Goal: Transaction & Acquisition: Purchase product/service

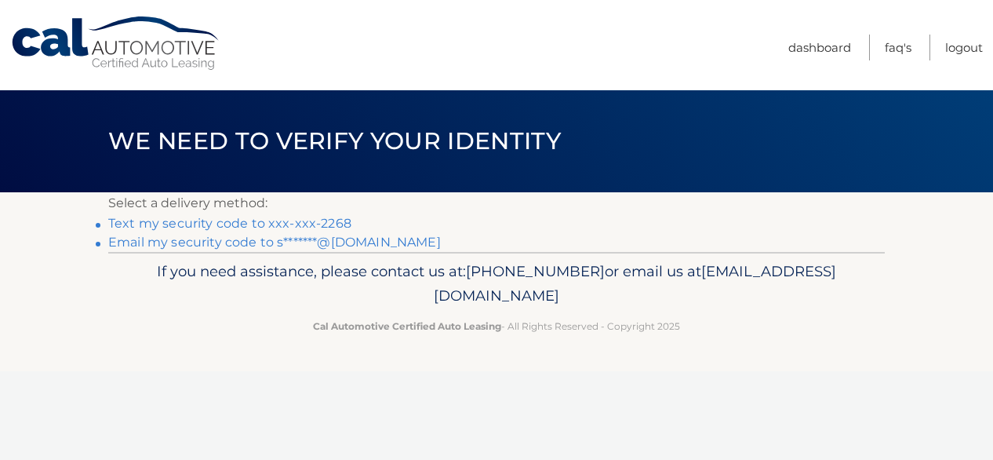
click at [214, 225] on link "Text my security code to xxx-xxx-2268" at bounding box center [229, 223] width 243 height 15
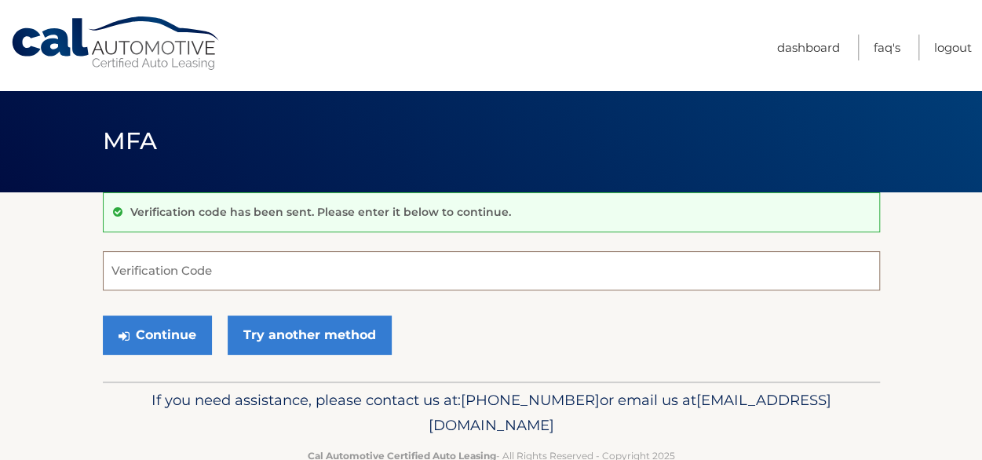
click at [190, 265] on input "Verification Code" at bounding box center [491, 270] width 777 height 39
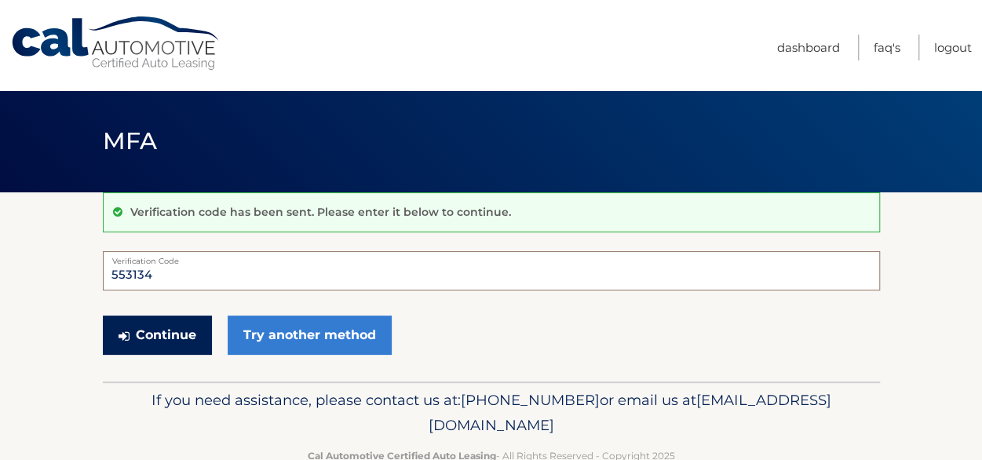
type input "553134"
click at [162, 330] on button "Continue" at bounding box center [157, 334] width 109 height 39
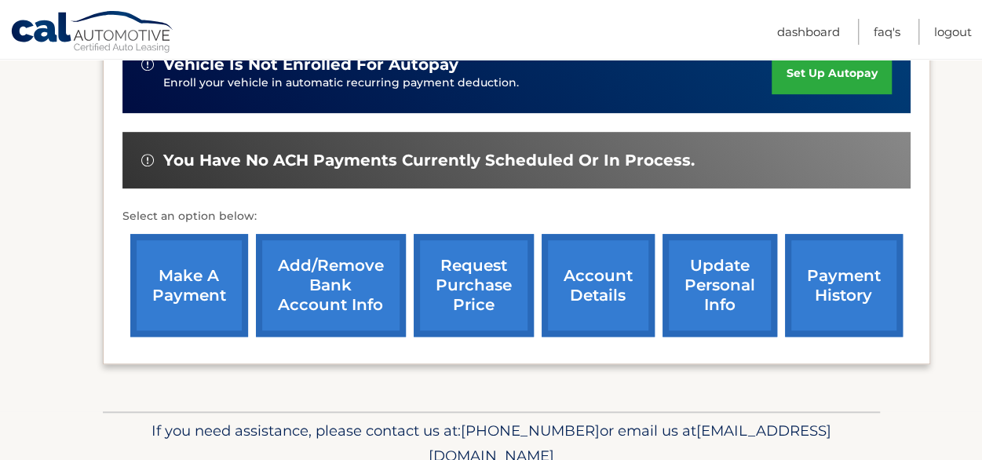
scroll to position [421, 0]
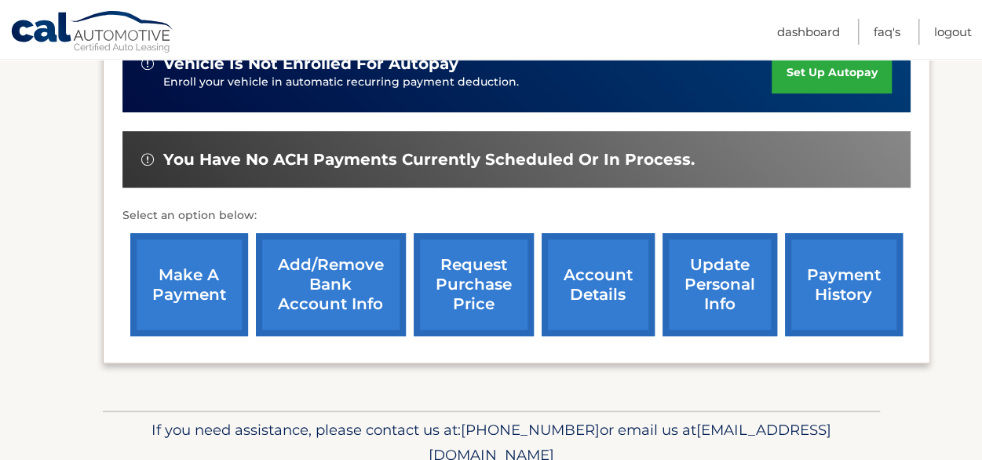
click at [609, 313] on link "account details" at bounding box center [597, 284] width 113 height 103
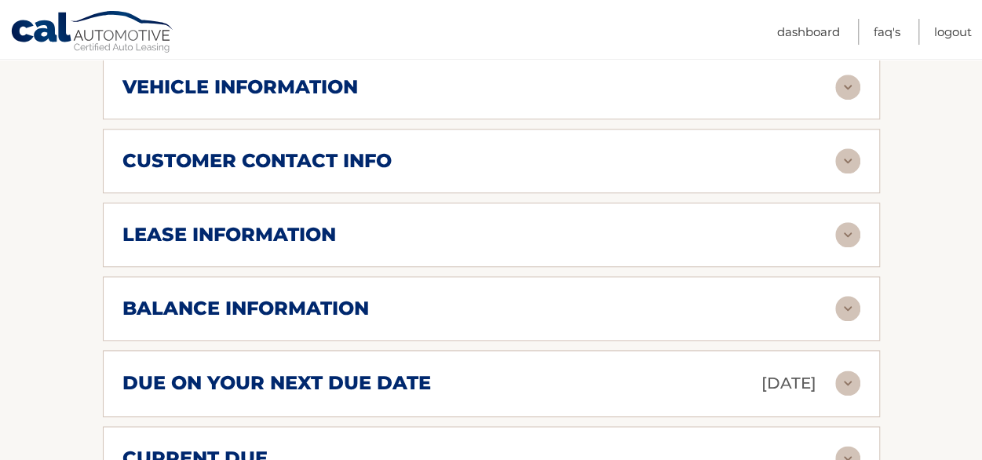
scroll to position [771, 0]
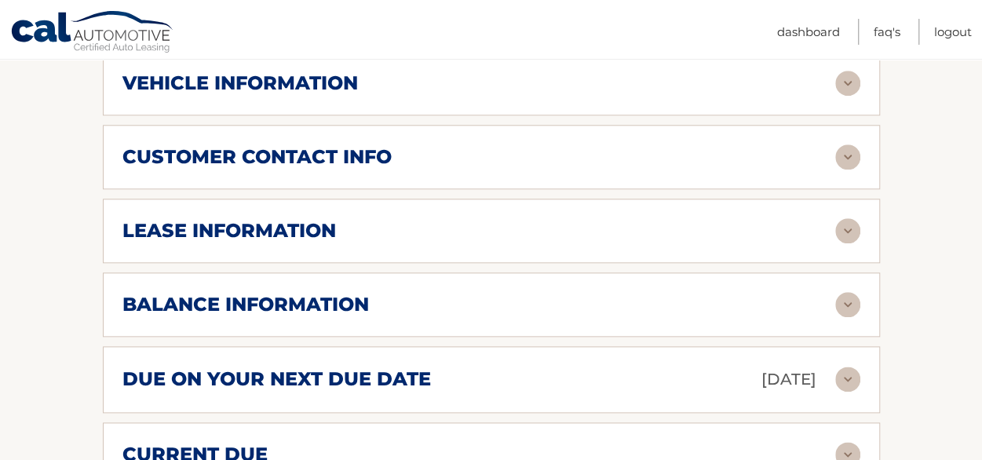
click at [847, 371] on img at bounding box center [847, 378] width 25 height 25
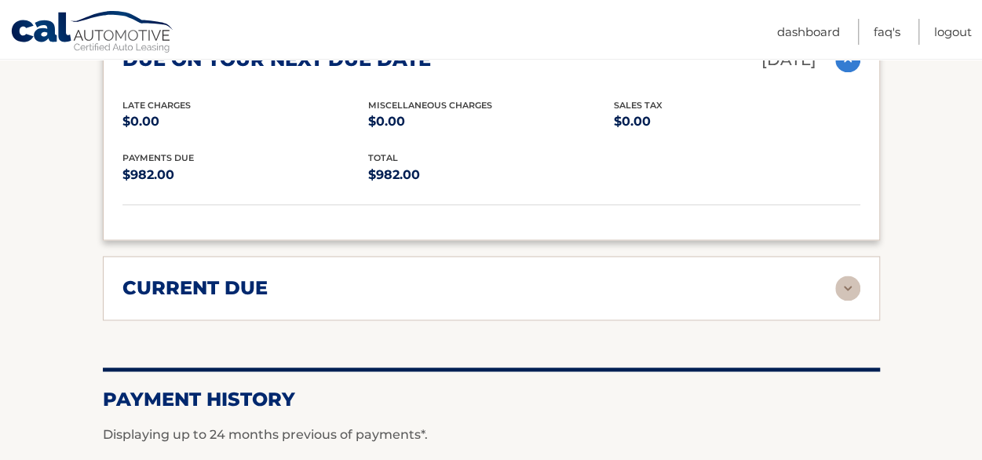
scroll to position [1153, 0]
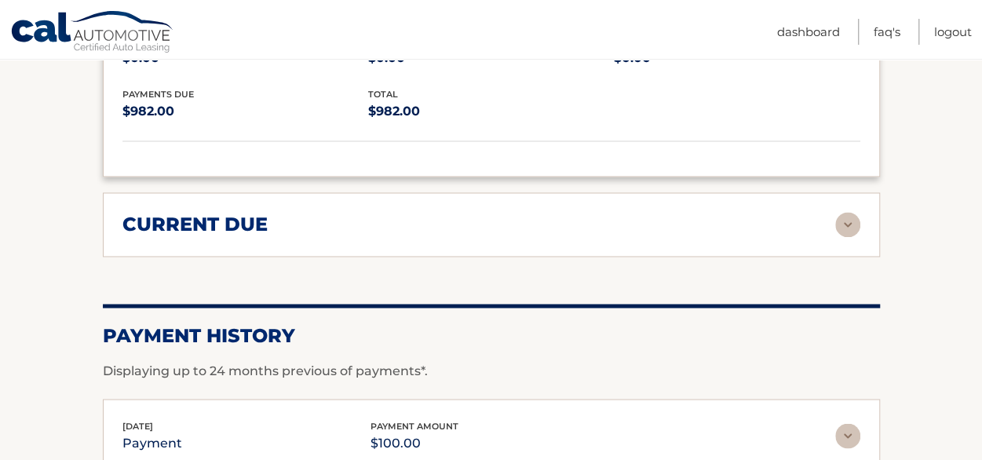
click at [839, 224] on img at bounding box center [847, 224] width 25 height 25
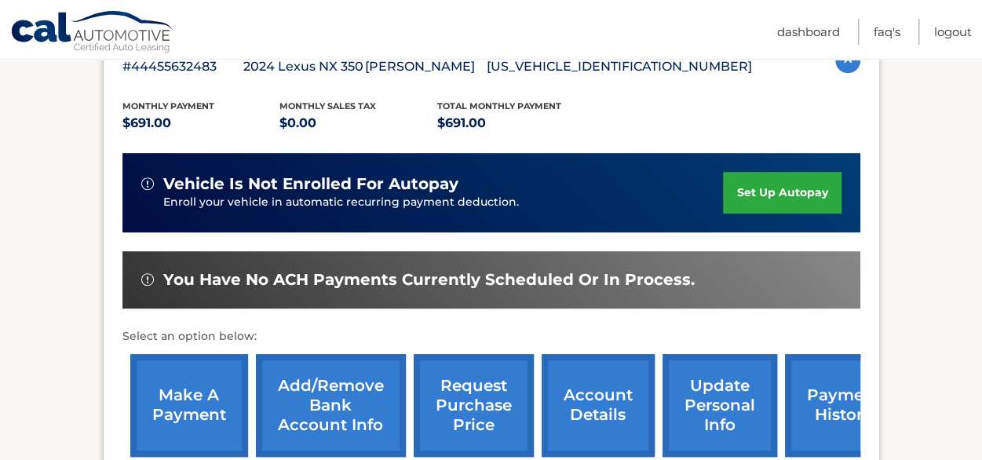
scroll to position [312, 0]
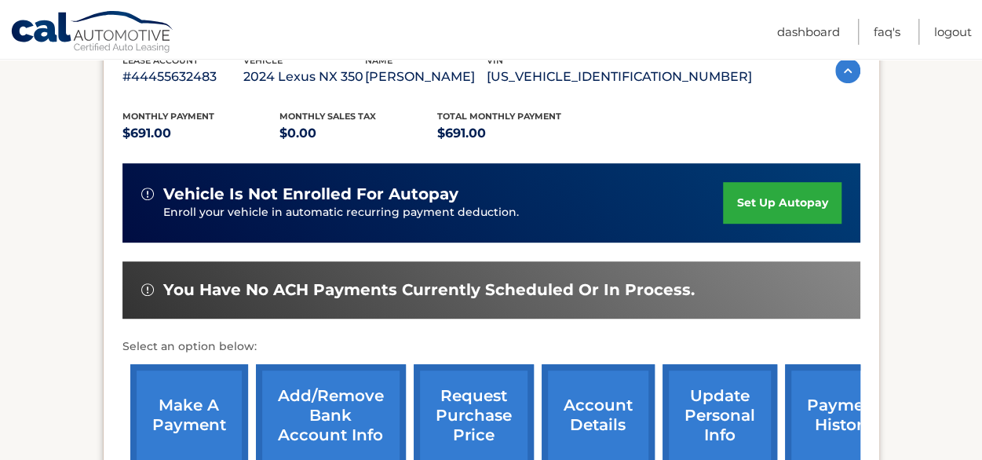
click at [174, 399] on link "make a payment" at bounding box center [189, 415] width 118 height 103
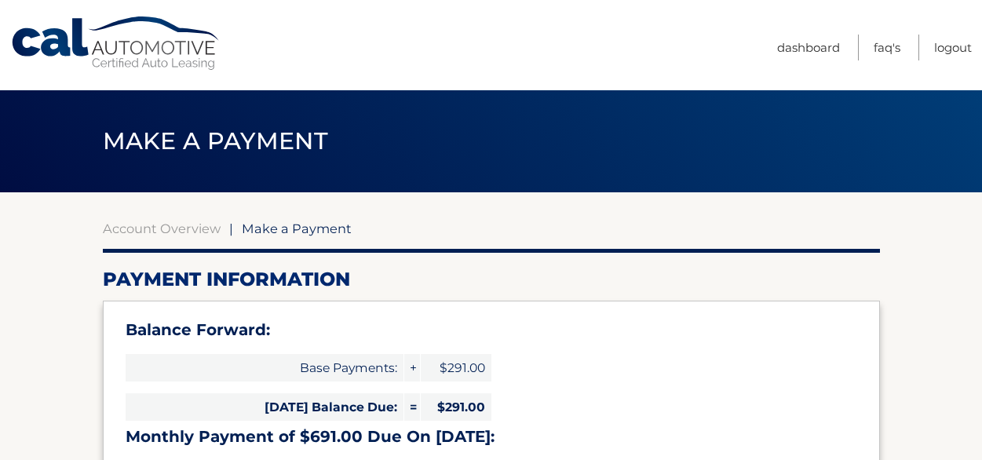
select select "OWE2ZGQ5ODQtMTAyNy00M2E4LWFjZjYtNGE2NzEwMmYwYjk0"
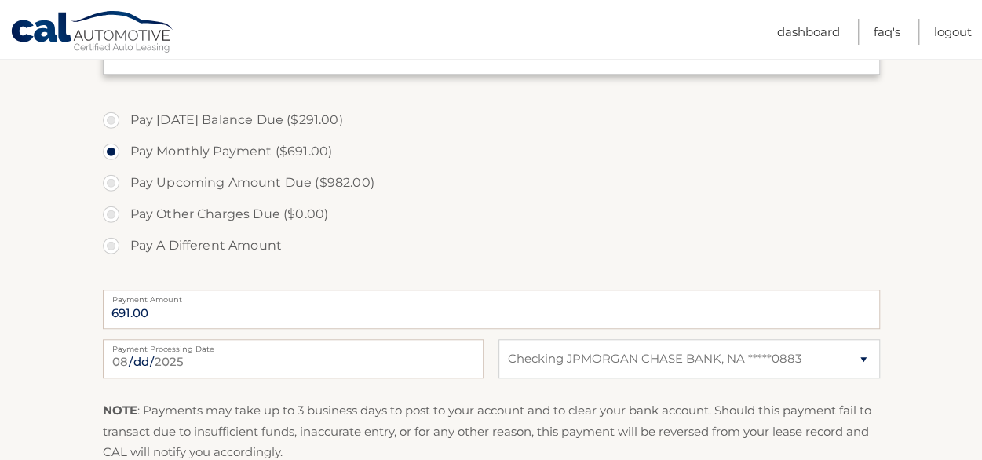
scroll to position [507, 0]
click at [111, 244] on label "Pay A Different Amount" at bounding box center [491, 243] width 777 height 31
click at [111, 244] on input "Pay A Different Amount" at bounding box center [117, 240] width 16 height 25
radio input "true"
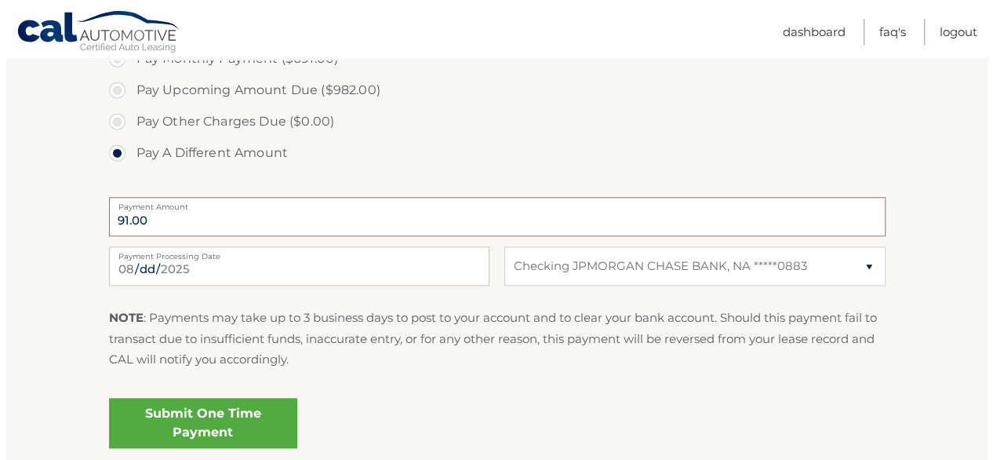
scroll to position [605, 0]
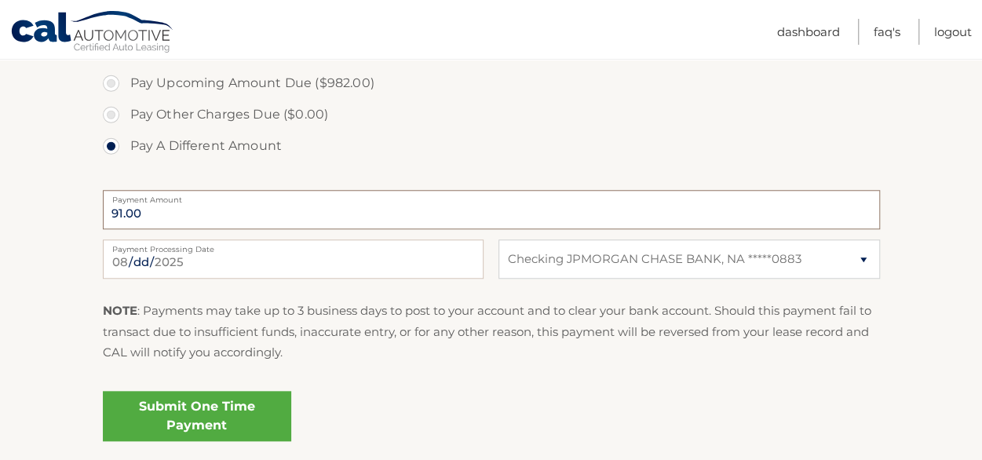
type input "91.00"
click at [215, 406] on link "Submit One Time Payment" at bounding box center [197, 416] width 188 height 50
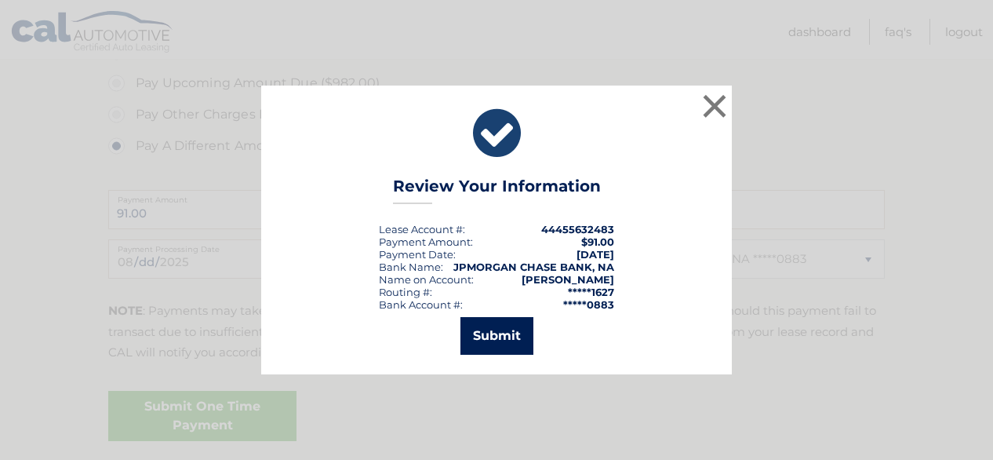
click at [497, 333] on button "Submit" at bounding box center [497, 336] width 73 height 38
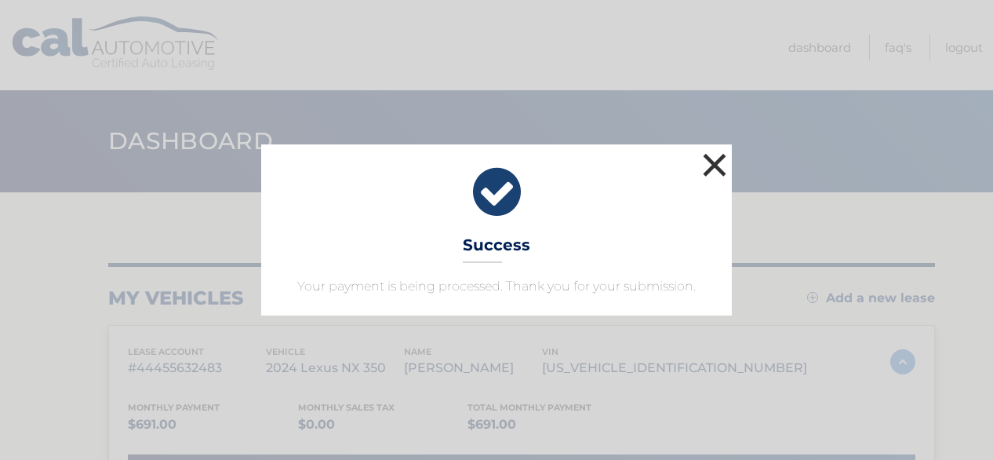
click at [712, 160] on button "×" at bounding box center [714, 164] width 31 height 31
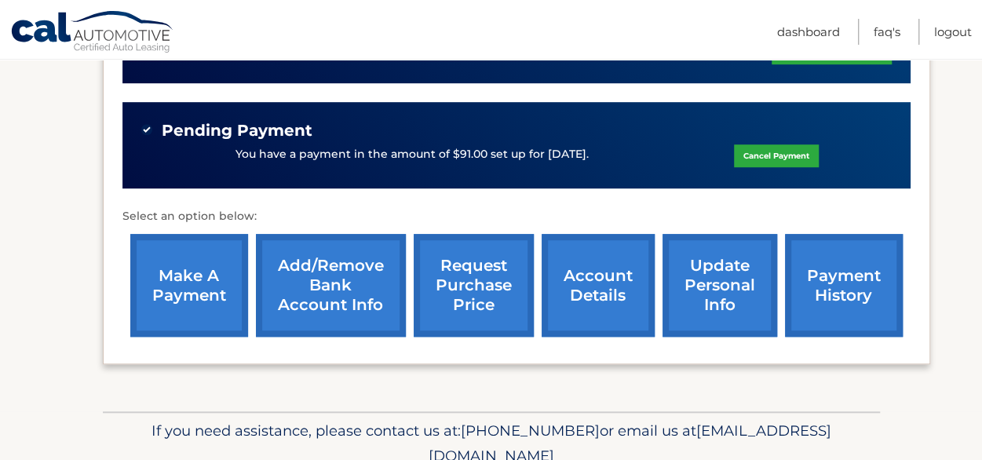
scroll to position [519, 0]
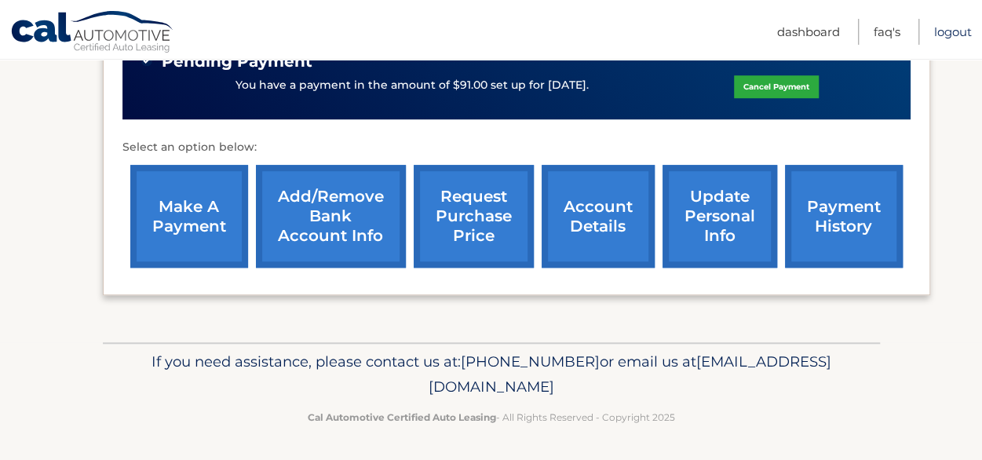
click at [949, 32] on link "Logout" at bounding box center [953, 32] width 38 height 26
